Goal: Information Seeking & Learning: Learn about a topic

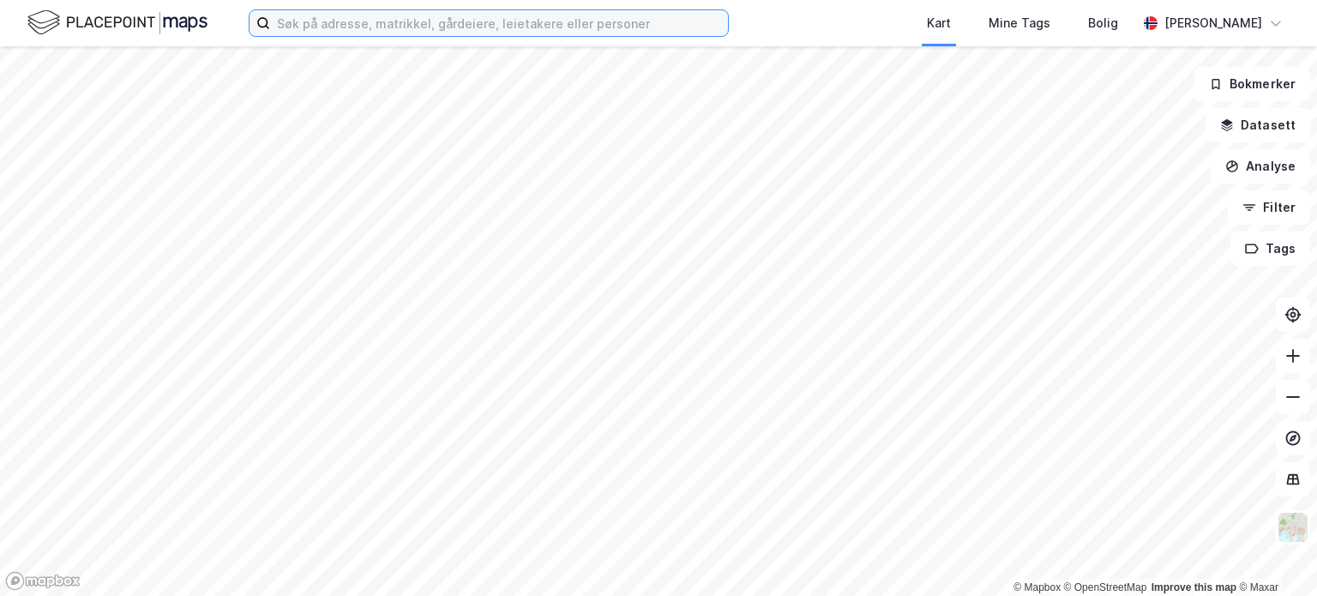
click at [341, 13] on input at bounding box center [499, 23] width 458 height 26
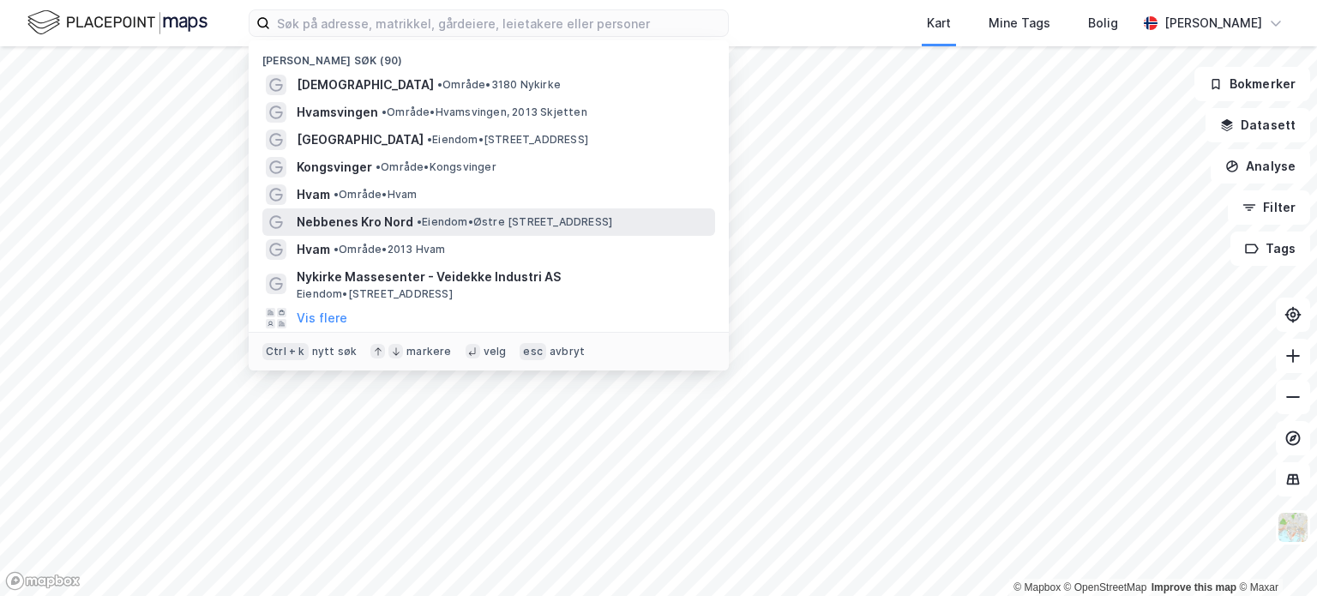
click at [368, 217] on span "Nebbenes Kro Nord" at bounding box center [355, 222] width 117 height 21
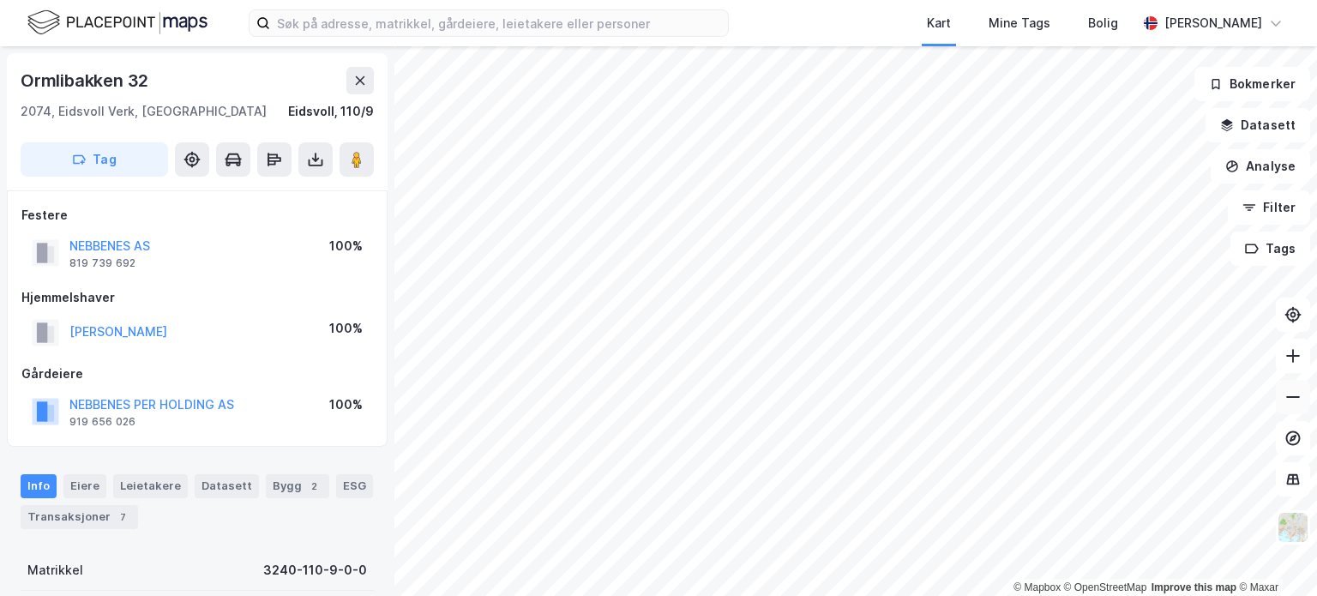
click at [1296, 390] on icon at bounding box center [1292, 396] width 17 height 17
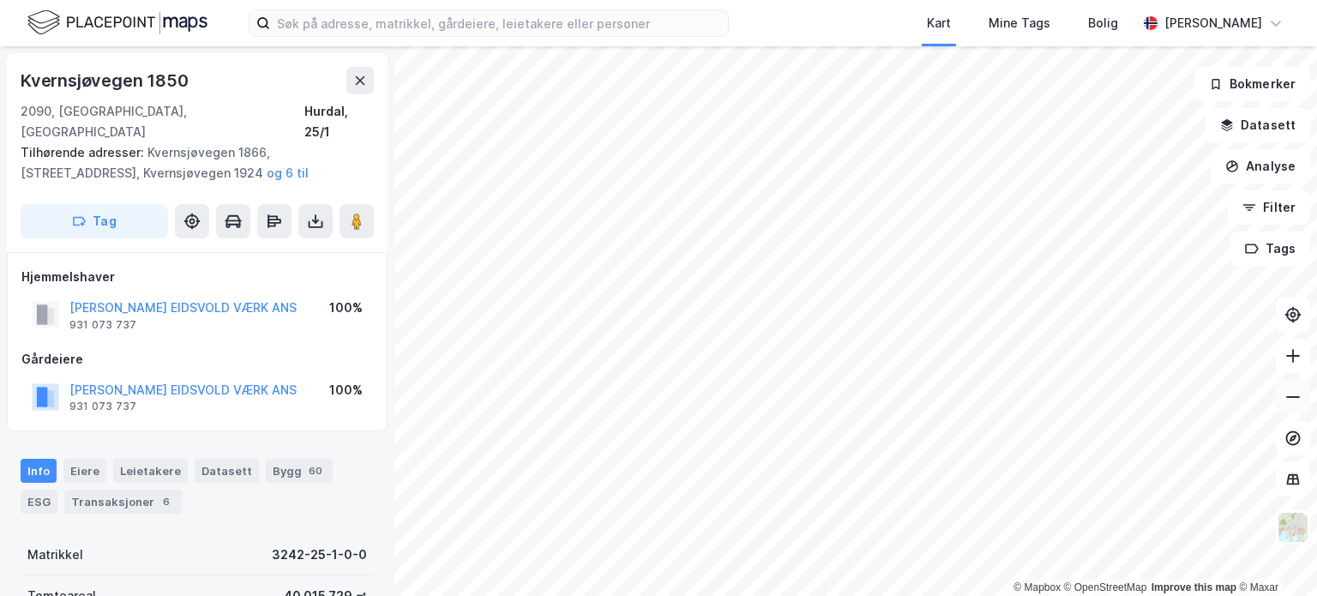
click at [1292, 390] on icon at bounding box center [1292, 396] width 17 height 17
click at [1303, 357] on button at bounding box center [1293, 356] width 34 height 34
click at [701, 39] on div "Kart Mine Tags Bolig [PERSON_NAME] © Mapbox © OpenStreetMap Improve this map © …" at bounding box center [658, 298] width 1317 height 596
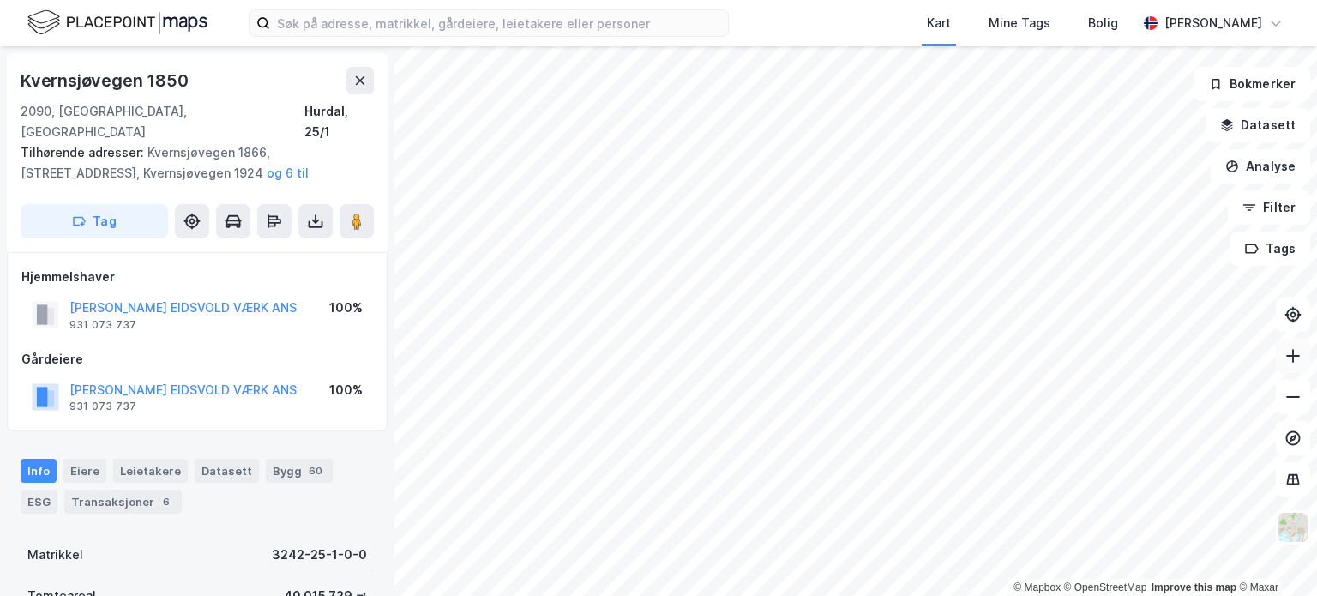
click at [1298, 351] on icon at bounding box center [1292, 355] width 17 height 17
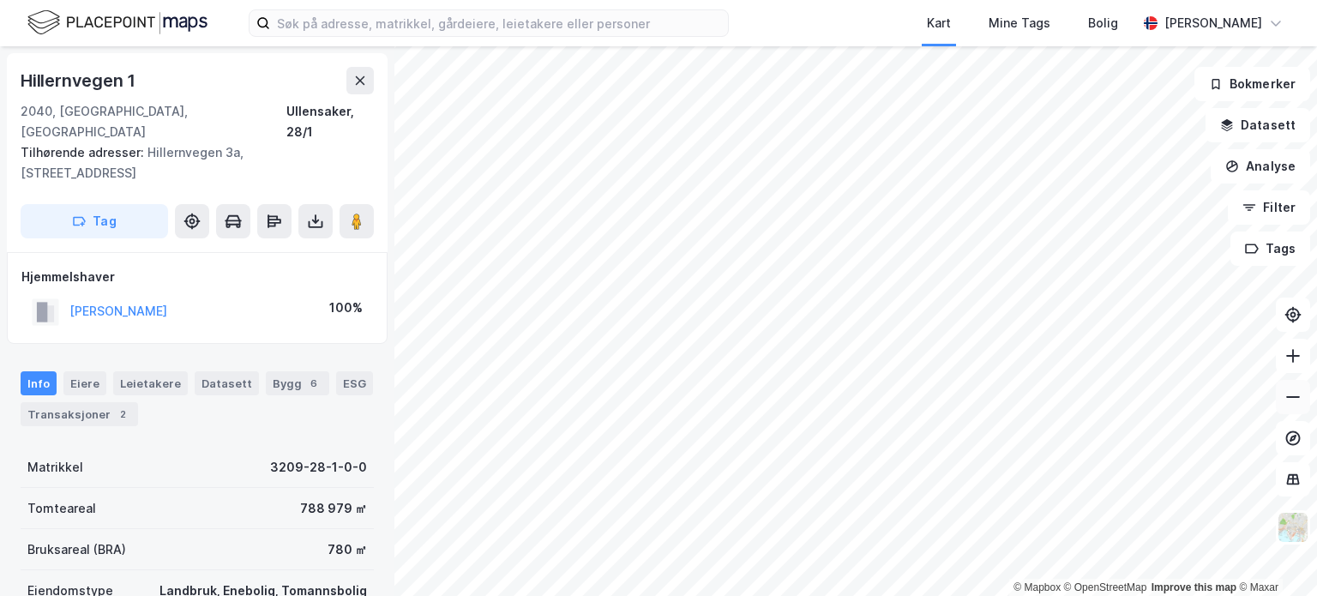
click at [1295, 400] on icon at bounding box center [1292, 396] width 17 height 17
click at [1296, 396] on icon at bounding box center [1292, 396] width 17 height 17
